Goal: Use online tool/utility: Utilize a website feature to perform a specific function

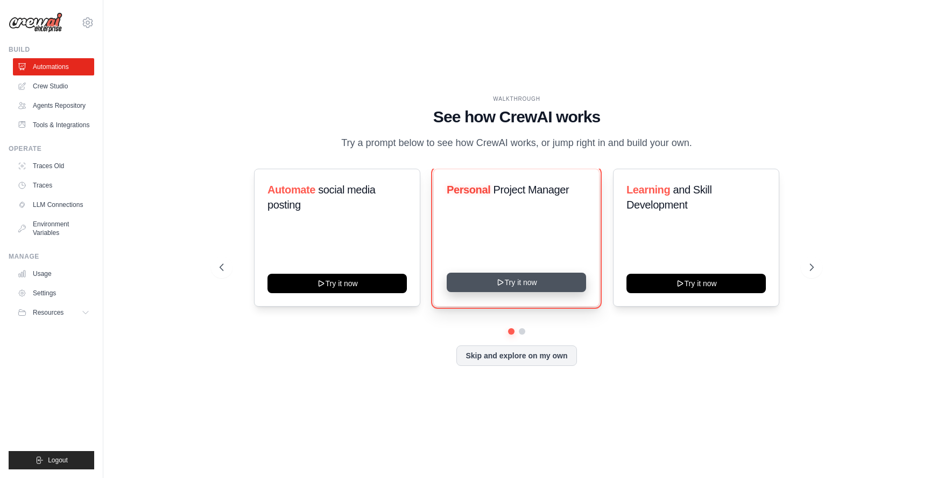
click at [546, 279] on button "Try it now" at bounding box center [516, 281] width 139 height 19
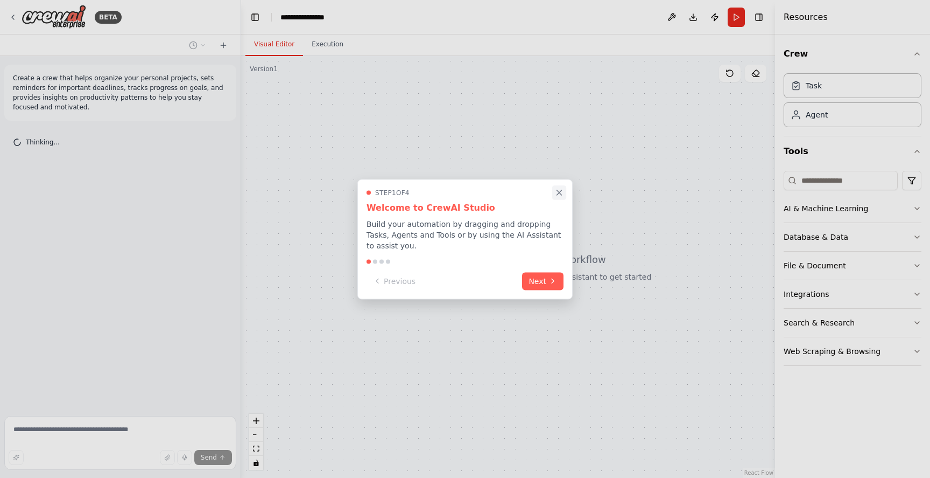
click at [562, 191] on icon "Close walkthrough" at bounding box center [559, 192] width 5 height 5
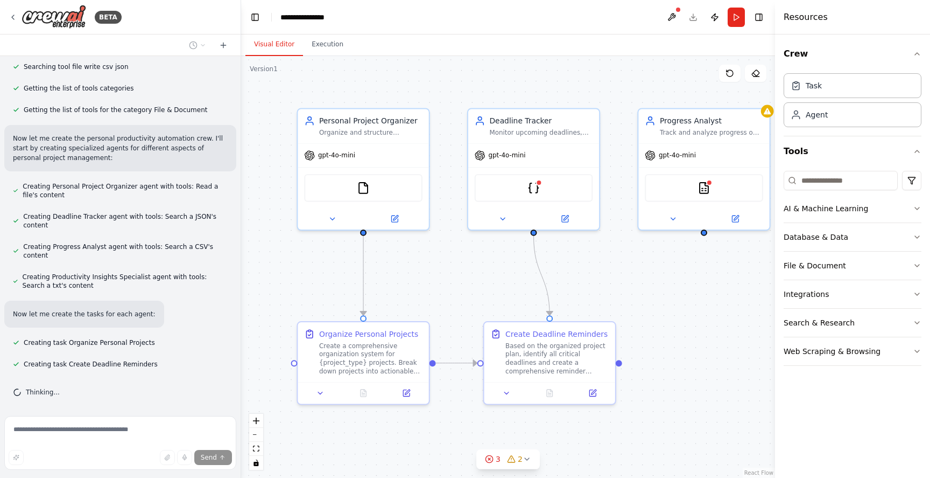
scroll to position [280, 0]
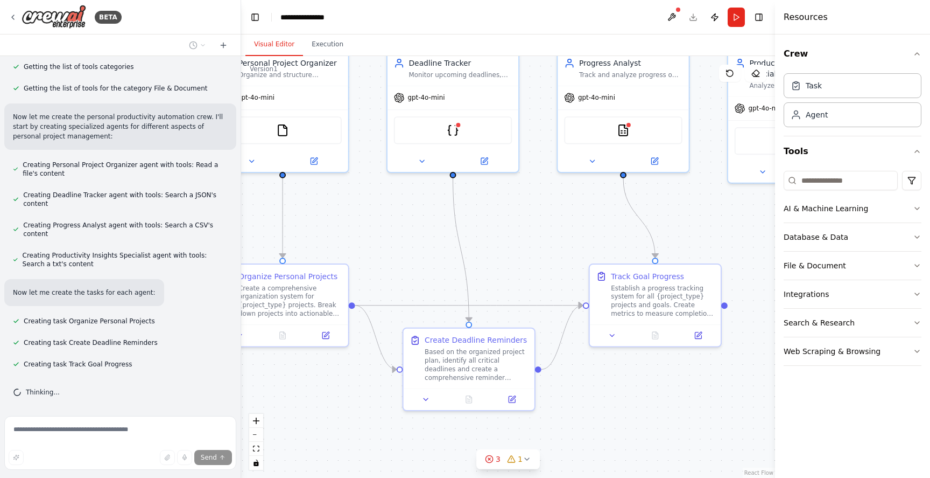
drag, startPoint x: 626, startPoint y: 323, endPoint x: 514, endPoint y: 267, distance: 125.2
click at [516, 266] on div ".deletable-edge-delete-btn { width: 20px; height: 20px; border: 0px solid #ffff…" at bounding box center [508, 267] width 534 height 422
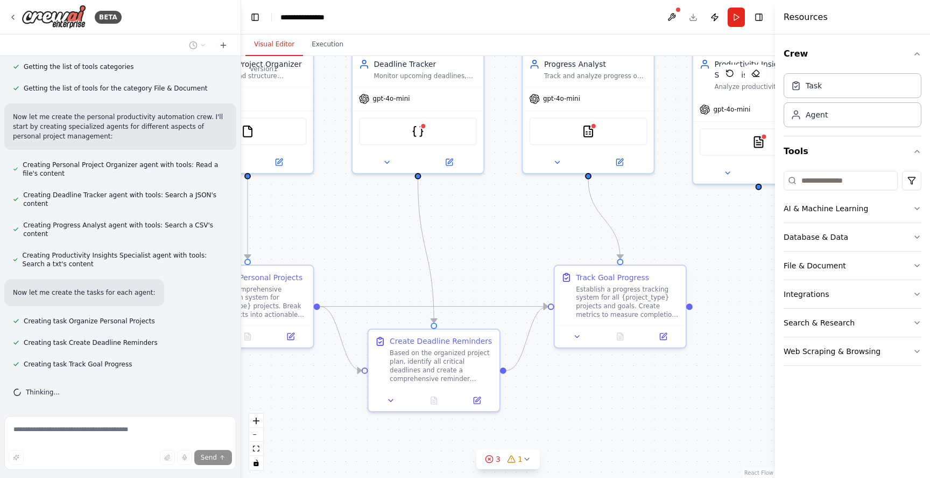
scroll to position [302, 0]
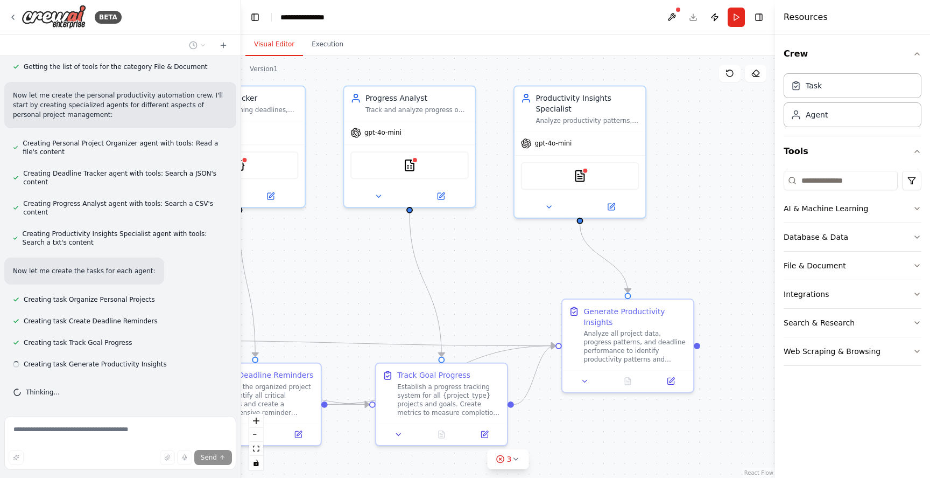
drag, startPoint x: 632, startPoint y: 237, endPoint x: 449, endPoint y: 268, distance: 185.7
click at [447, 269] on div ".deletable-edge-delete-btn { width: 20px; height: 20px; border: 0px solid #ffff…" at bounding box center [508, 267] width 534 height 422
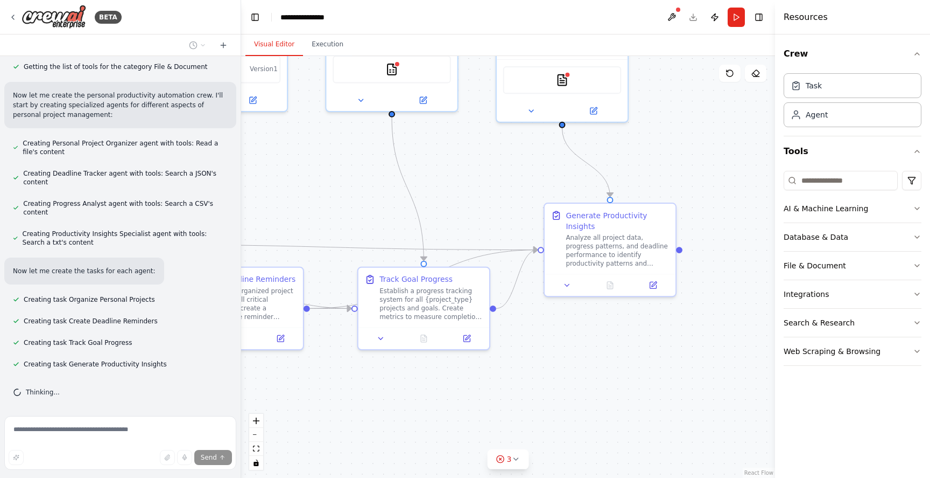
drag, startPoint x: 485, startPoint y: 270, endPoint x: 465, endPoint y: 176, distance: 96.2
click at [465, 176] on div ".deletable-edge-delete-btn { width: 20px; height: 20px; border: 0px solid #ffff…" at bounding box center [508, 267] width 534 height 422
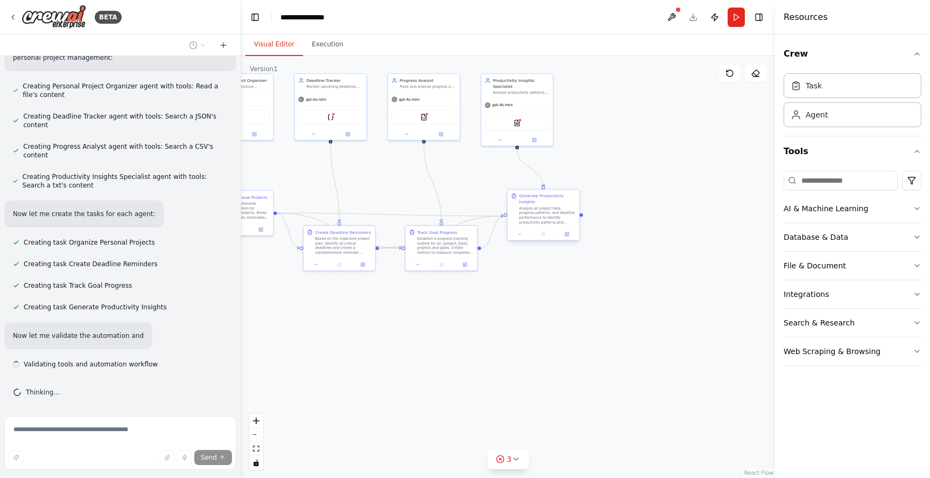
scroll to position [368, 0]
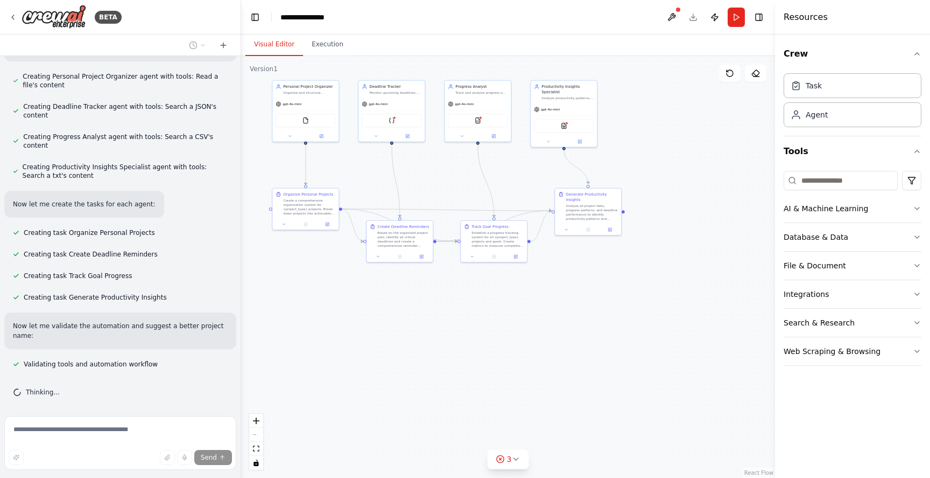
drag, startPoint x: 578, startPoint y: 160, endPoint x: 624, endPoint y: 154, distance: 46.7
click at [624, 154] on div ".deletable-edge-delete-btn { width: 20px; height: 20px; border: 0px solid #ffff…" at bounding box center [508, 267] width 534 height 422
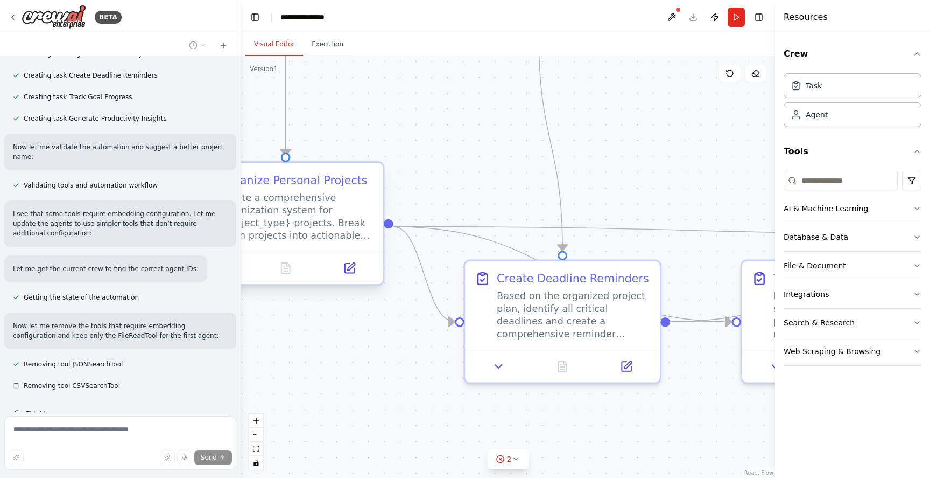
scroll to position [569, 0]
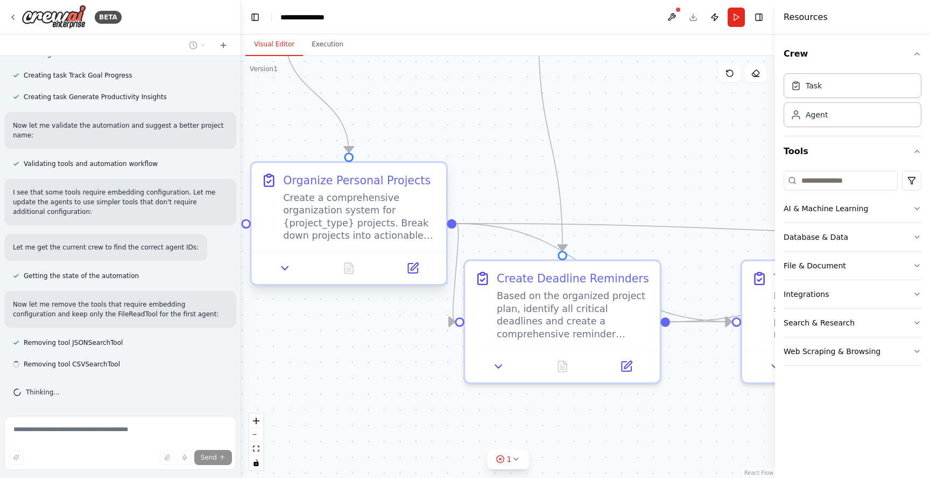
drag, startPoint x: 316, startPoint y: 199, endPoint x: 373, endPoint y: 197, distance: 57.1
click at [373, 198] on div "Create a comprehensive organization system for {project_type} projects. Break d…" at bounding box center [359, 216] width 153 height 51
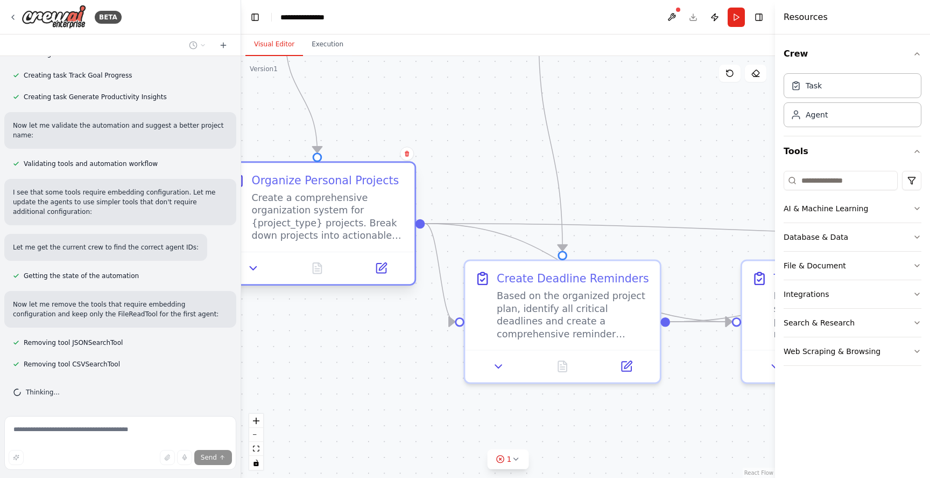
drag, startPoint x: 373, startPoint y: 197, endPoint x: 338, endPoint y: 197, distance: 35.0
click at [338, 197] on div "Create a comprehensive organization system for {project_type} projects. Break d…" at bounding box center [327, 216] width 153 height 51
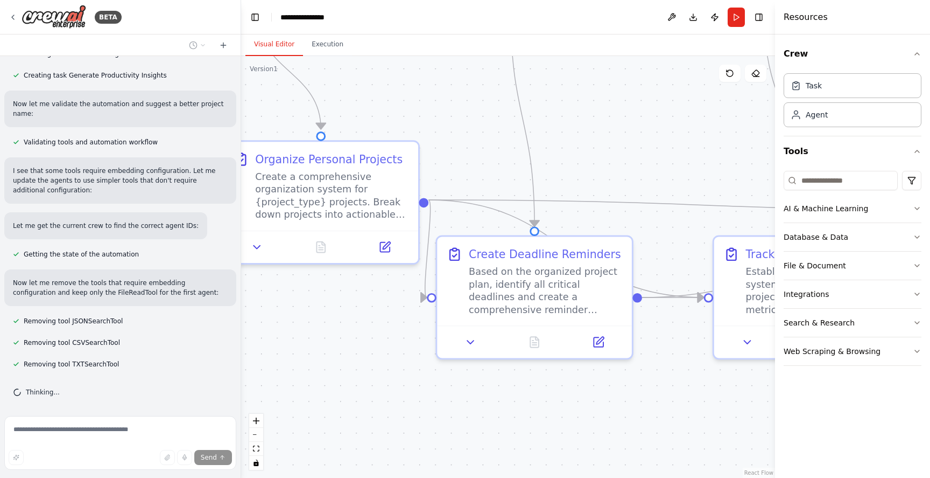
drag, startPoint x: 353, startPoint y: 338, endPoint x: 325, endPoint y: 313, distance: 37.8
click at [325, 313] on div ".deletable-edge-delete-btn { width: 20px; height: 20px; border: 0px solid #ffff…" at bounding box center [508, 267] width 534 height 422
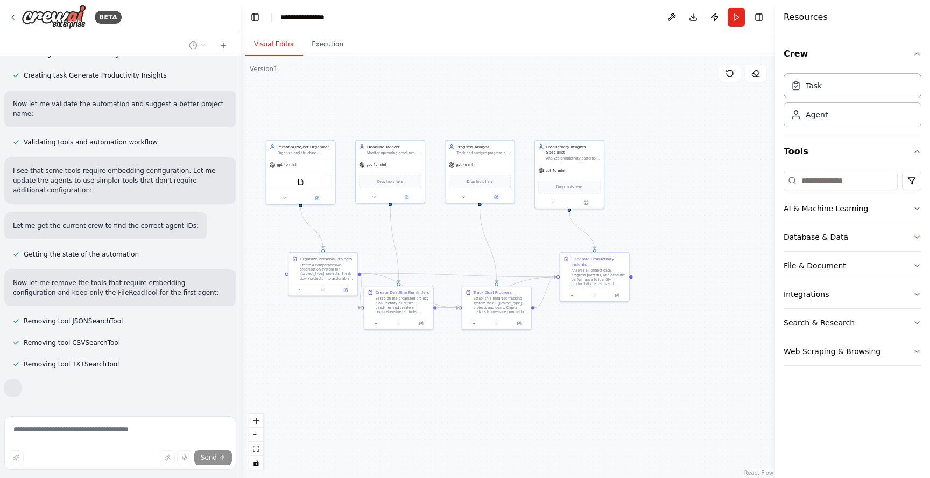
scroll to position [647, 0]
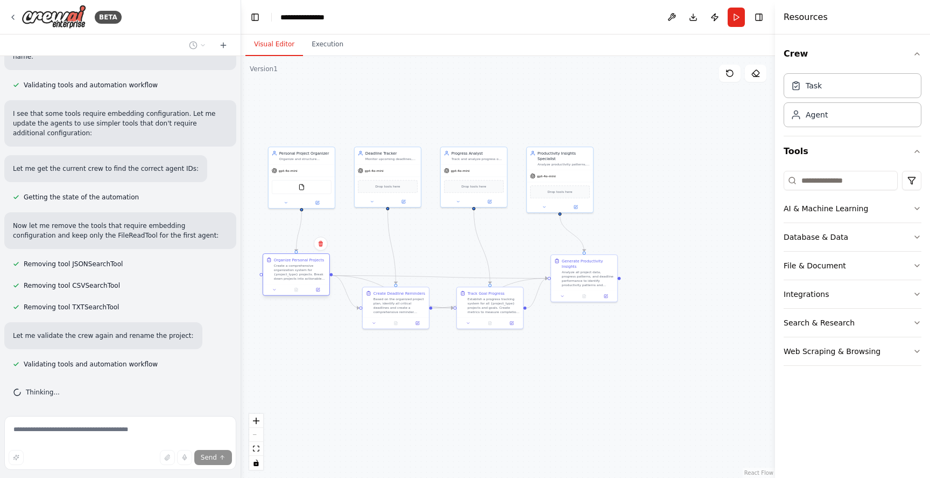
drag, startPoint x: 324, startPoint y: 277, endPoint x: 309, endPoint y: 278, distance: 15.1
click at [309, 278] on div "Create a comprehensive organization system for {project_type} projects. Break d…" at bounding box center [300, 271] width 52 height 17
click at [356, 394] on div ".deletable-edge-delete-btn { width: 20px; height: 20px; border: 0px solid #ffff…" at bounding box center [508, 267] width 534 height 422
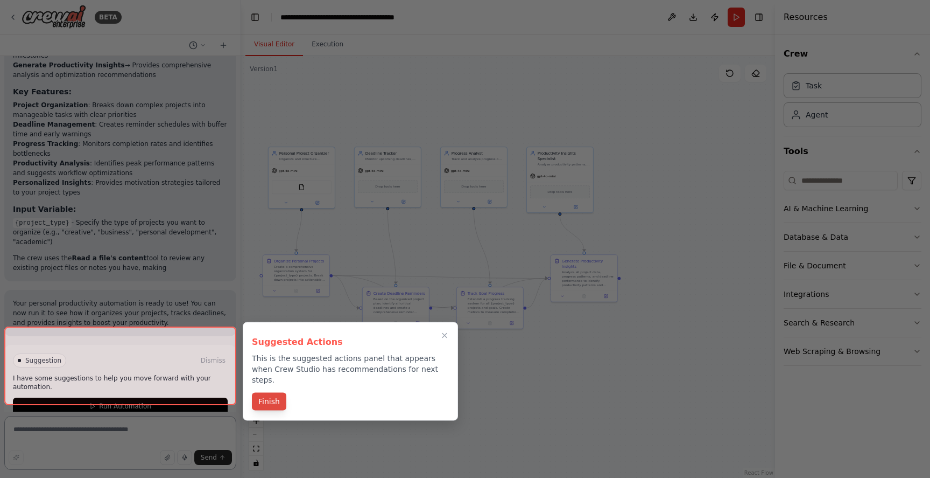
scroll to position [1246, 0]
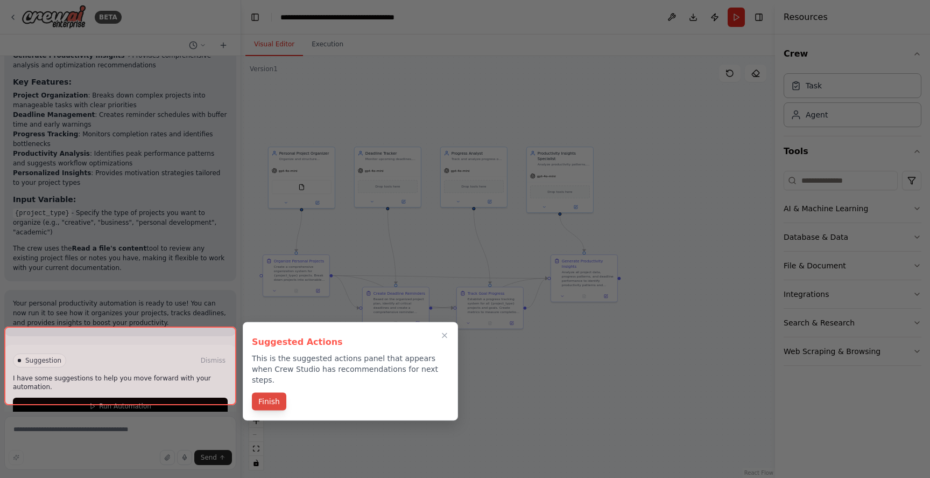
click at [274, 393] on button "Finish" at bounding box center [269, 402] width 34 height 18
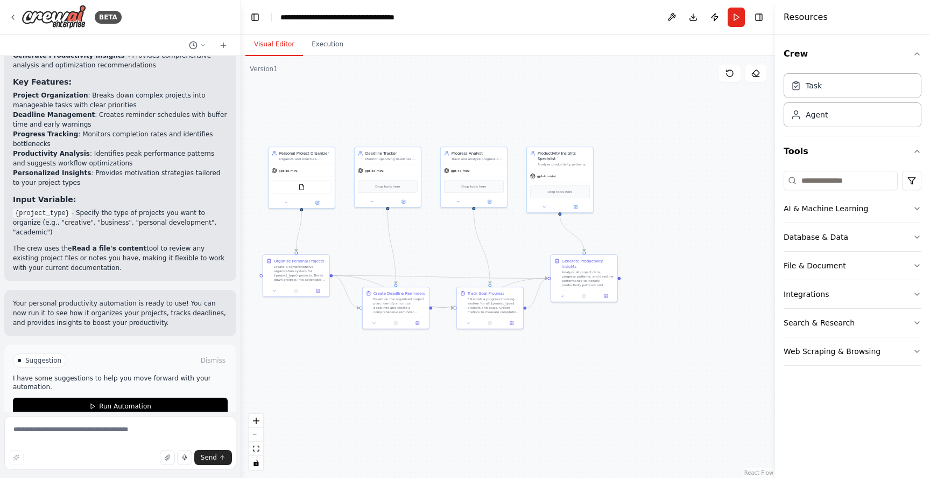
click at [169, 374] on p "I have some suggestions to help you move forward with your automation." at bounding box center [120, 382] width 215 height 17
click at [134, 402] on span "Run Automation" at bounding box center [125, 406] width 52 height 9
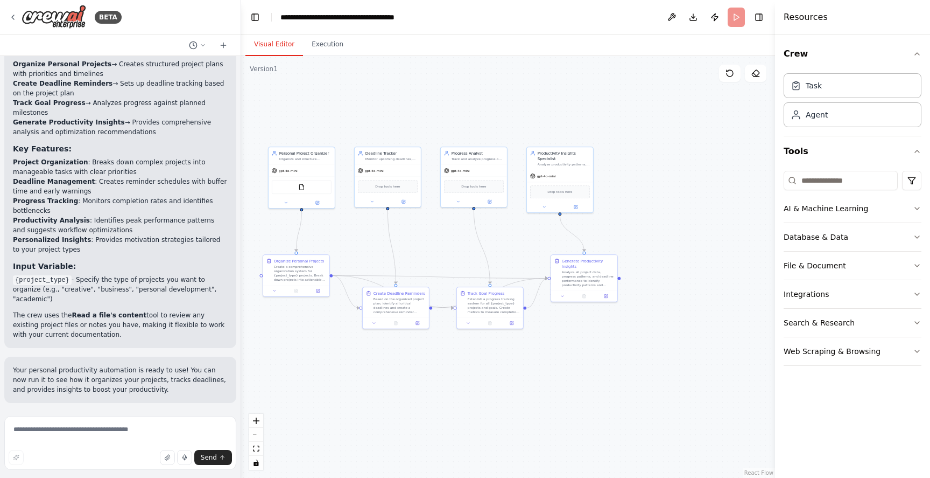
scroll to position [1159, 0]
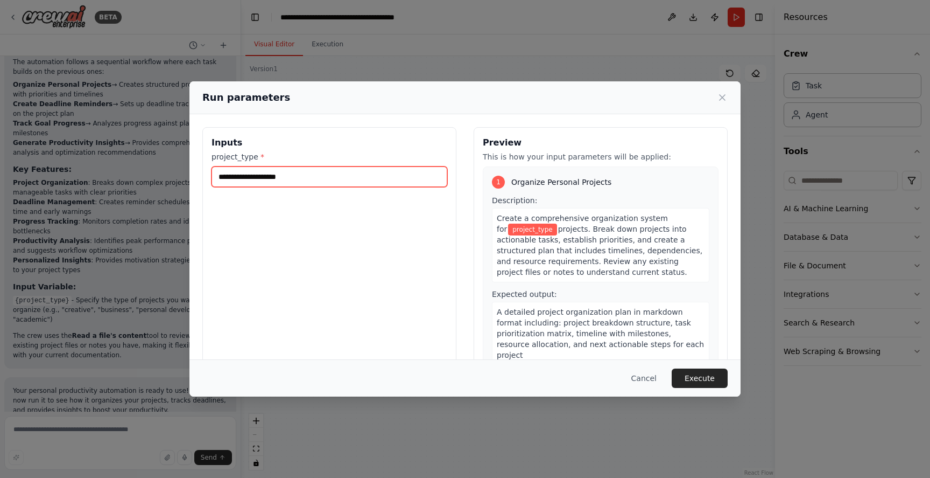
click at [303, 177] on input "project_type *" at bounding box center [330, 176] width 236 height 20
click at [400, 179] on input "project_type *" at bounding box center [330, 176] width 236 height 20
type input "****"
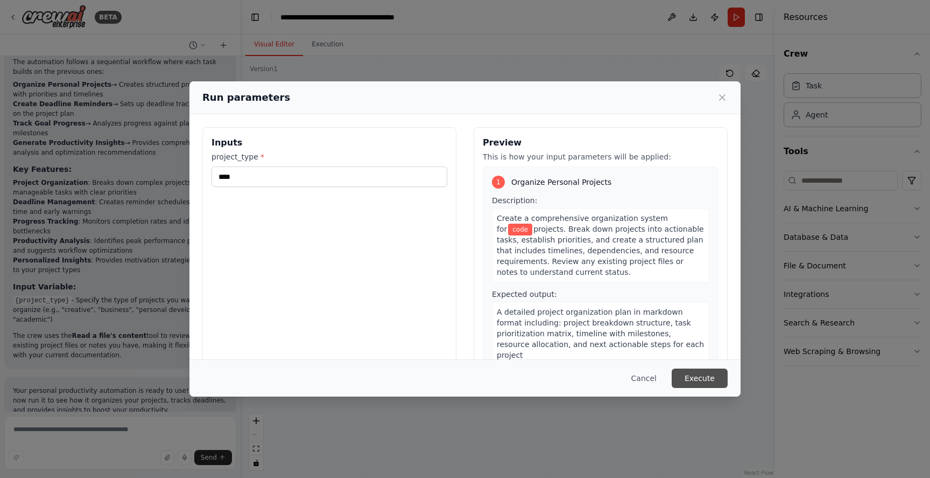
click at [700, 373] on button "Execute" at bounding box center [700, 377] width 56 height 19
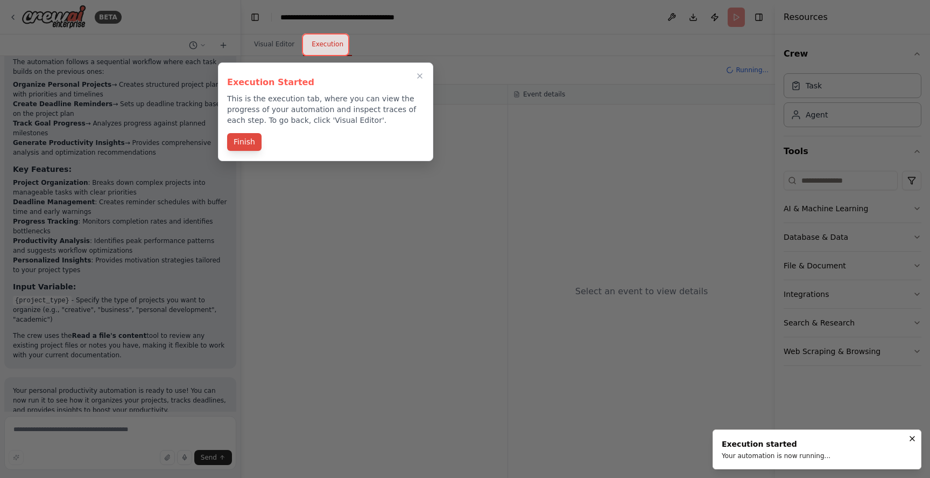
click at [251, 142] on button "Finish" at bounding box center [244, 142] width 34 height 18
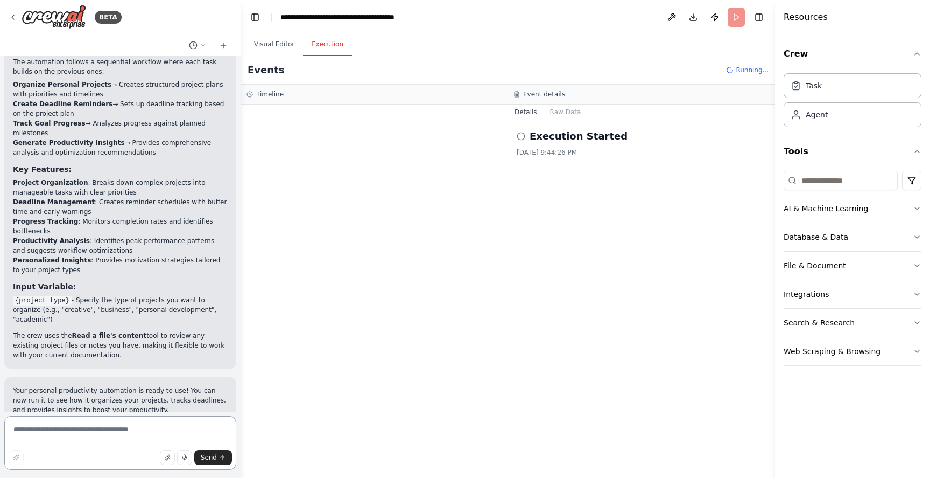
click at [60, 436] on textarea at bounding box center [120, 443] width 232 height 54
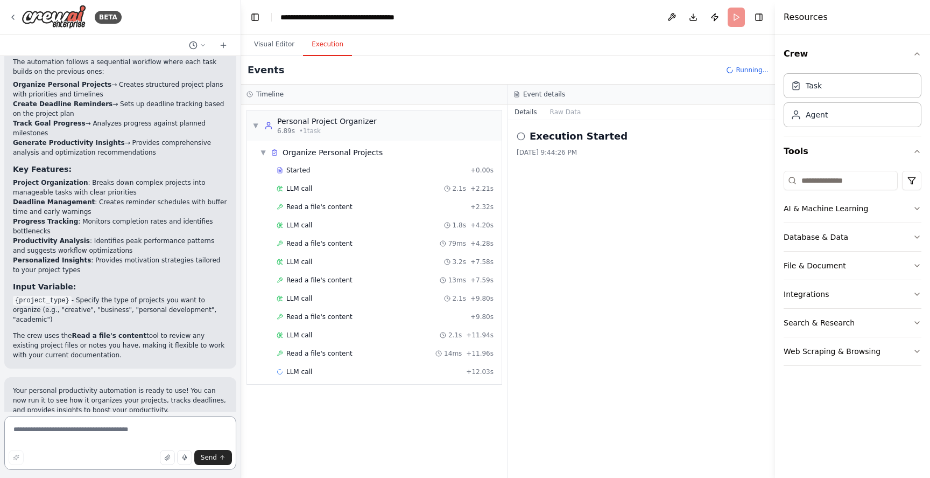
click at [113, 434] on textarea at bounding box center [120, 443] width 232 height 54
type textarea "**********"
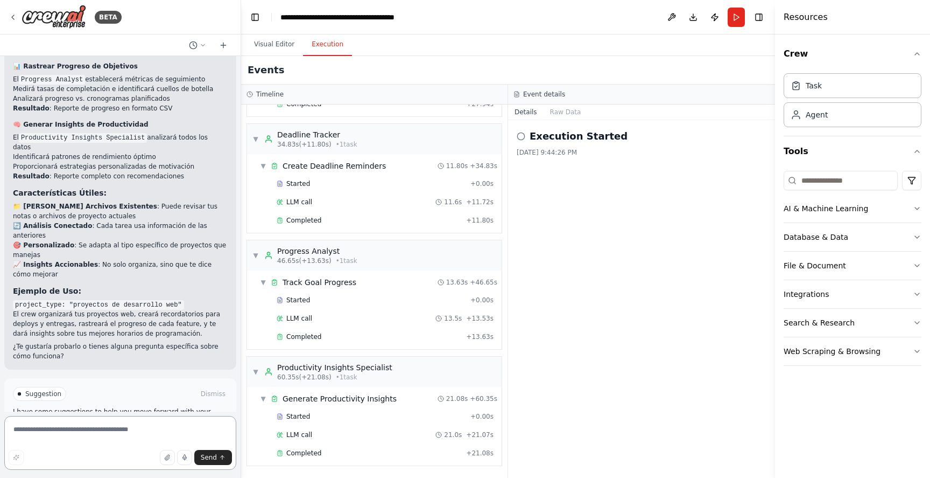
scroll to position [1845, 0]
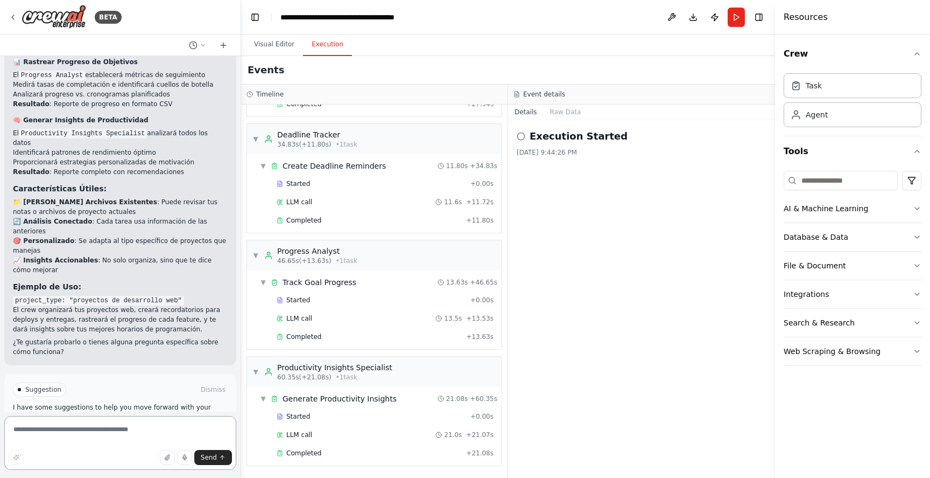
click at [118, 441] on textarea at bounding box center [120, 443] width 232 height 54
type textarea "**********"
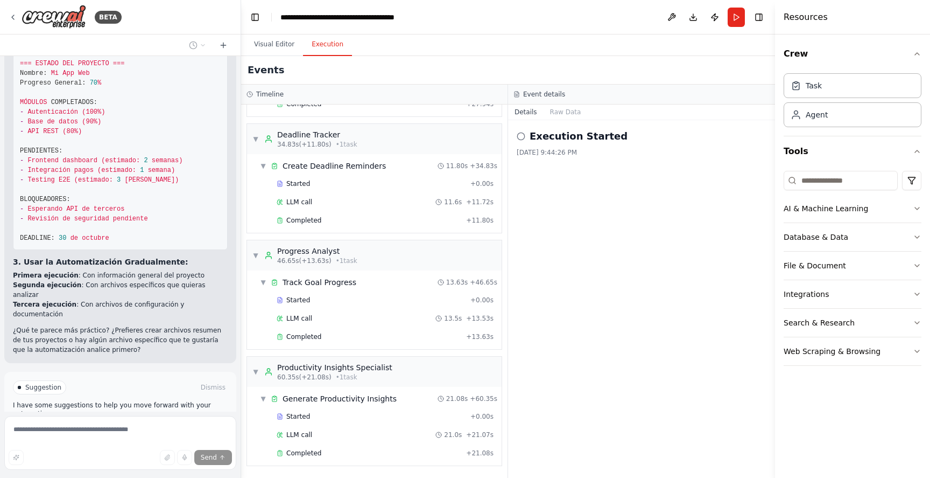
scroll to position [2610, 0]
